Goal: Navigation & Orientation: Understand site structure

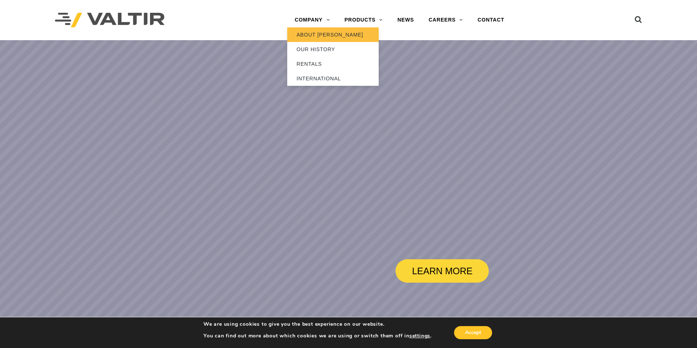
click at [304, 33] on link "ABOUT [PERSON_NAME]" at bounding box center [332, 34] width 91 height 15
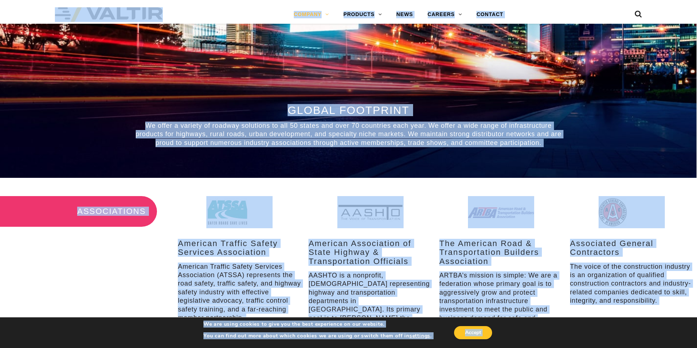
scroll to position [768, 0]
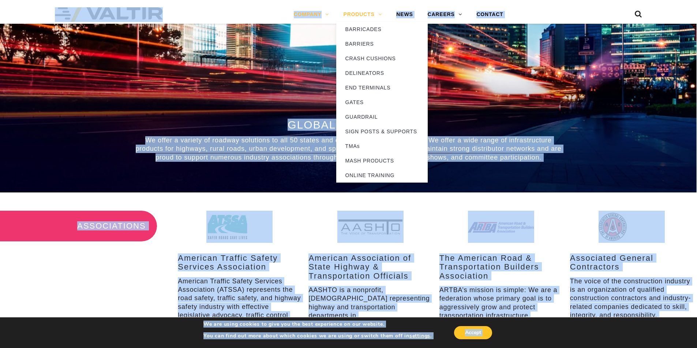
click at [359, 12] on link "PRODUCTS" at bounding box center [362, 14] width 53 height 15
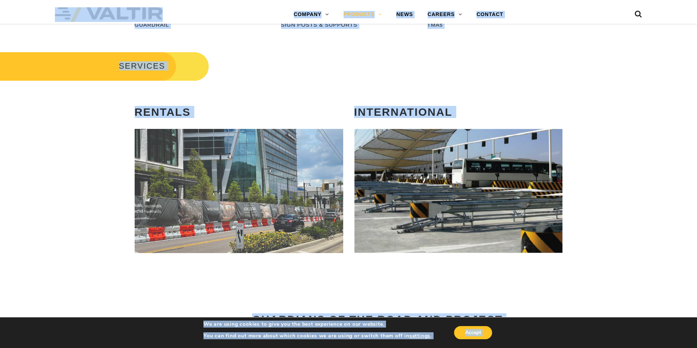
scroll to position [512, 0]
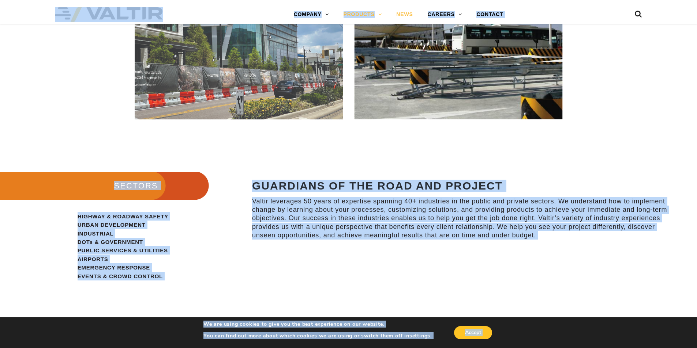
click at [410, 11] on link "NEWS" at bounding box center [404, 14] width 31 height 15
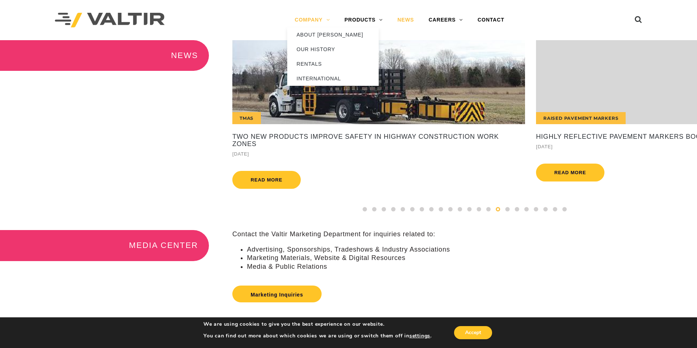
click at [321, 18] on link "COMPANY" at bounding box center [312, 20] width 50 height 15
click at [316, 35] on link "ABOUT [PERSON_NAME]" at bounding box center [332, 34] width 91 height 15
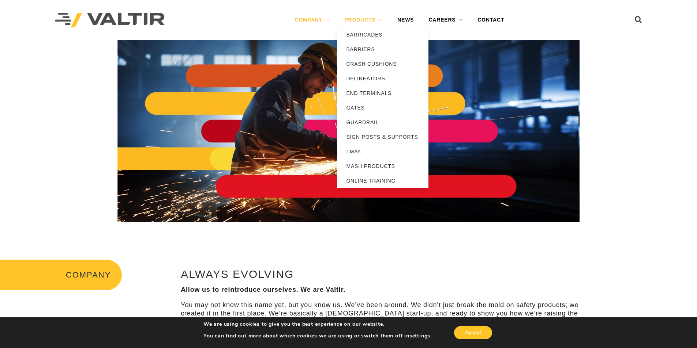
click at [359, 14] on link "PRODUCTS" at bounding box center [363, 20] width 53 height 15
